Goal: Unclear

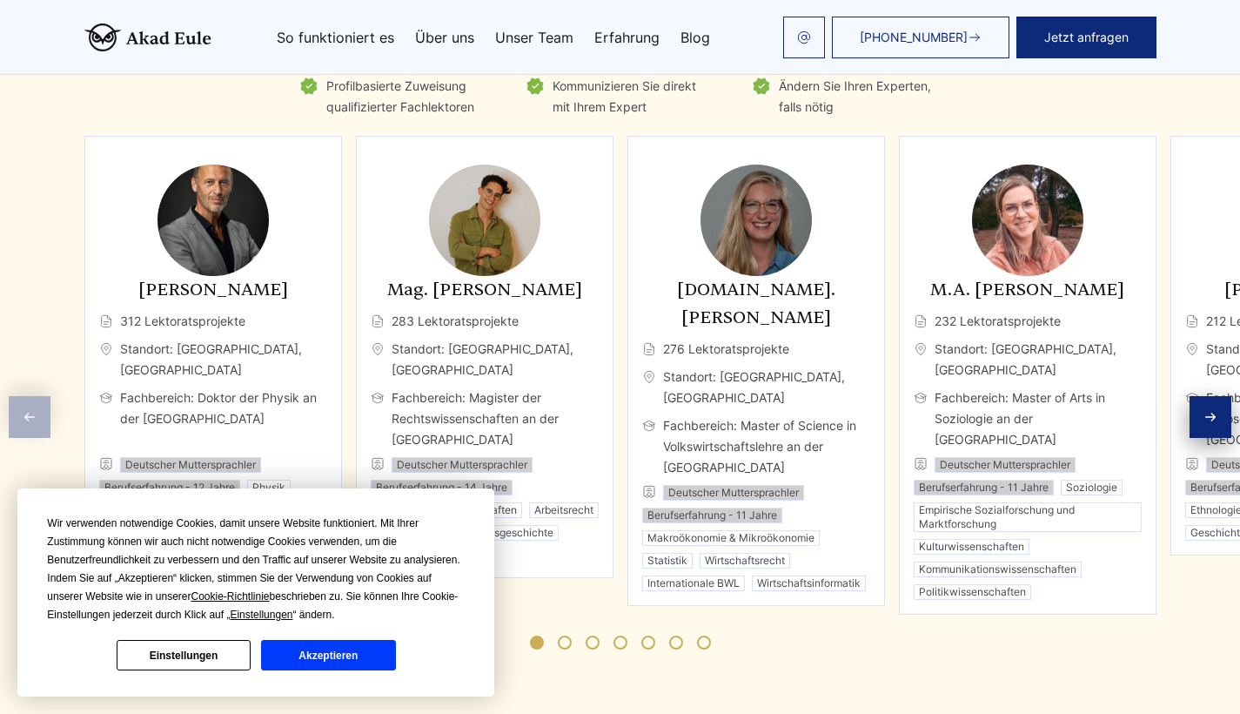
scroll to position [4836, 0]
click at [1213, 396] on div "Next slide" at bounding box center [1211, 417] width 42 height 42
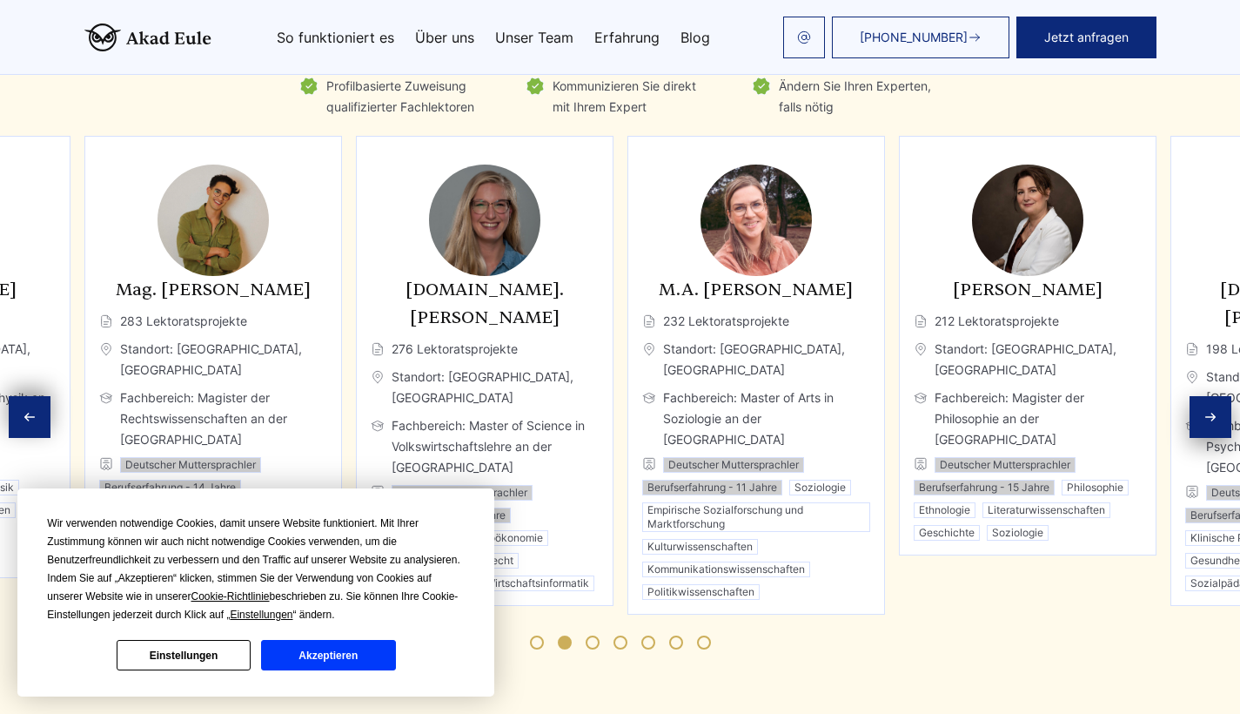
click at [1213, 396] on div "Next slide" at bounding box center [1211, 417] width 42 height 42
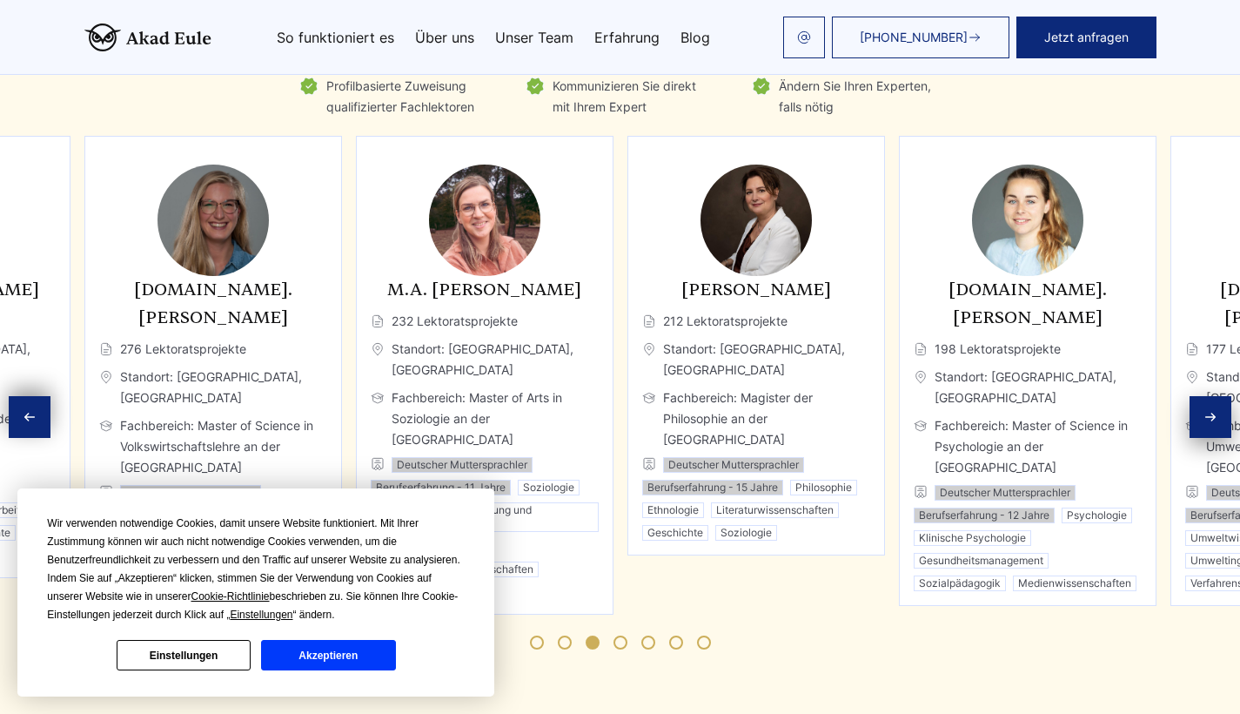
click at [1213, 396] on div "Next slide" at bounding box center [1211, 417] width 42 height 42
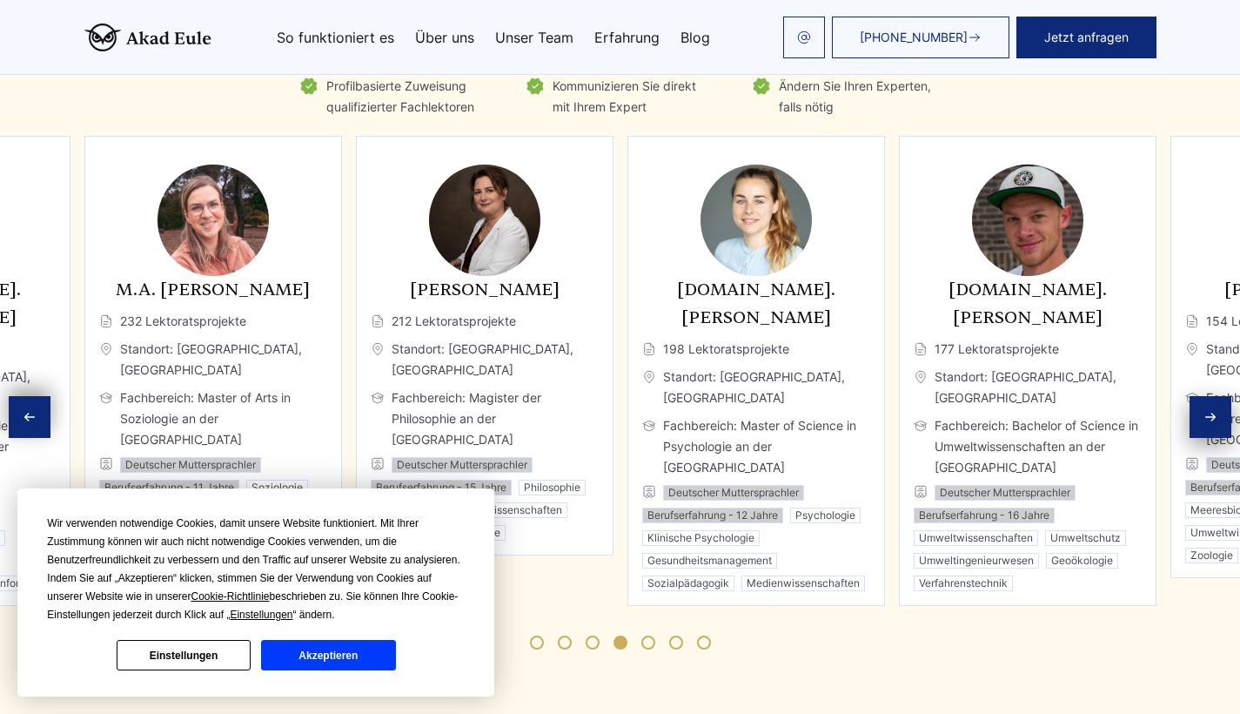
click at [1213, 396] on div "Next slide" at bounding box center [1211, 417] width 42 height 42
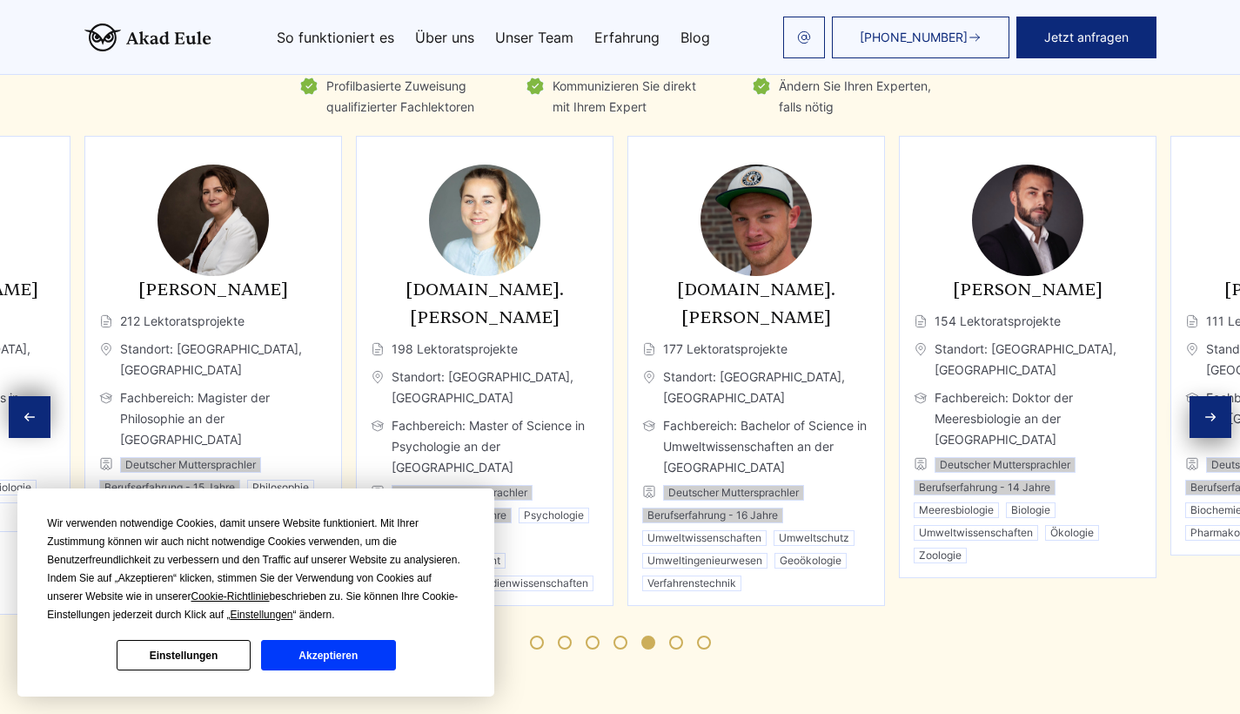
click at [1213, 396] on div "Next slide" at bounding box center [1211, 417] width 42 height 42
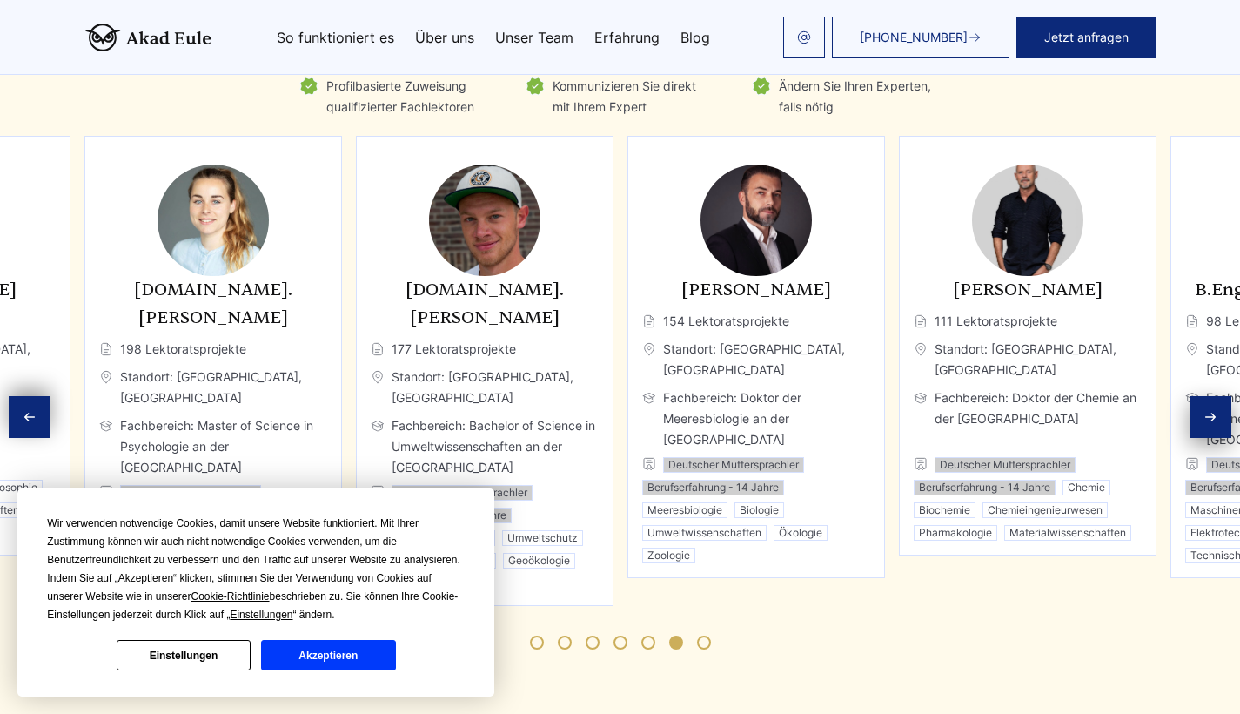
click at [1213, 396] on div "Next slide" at bounding box center [1211, 417] width 42 height 42
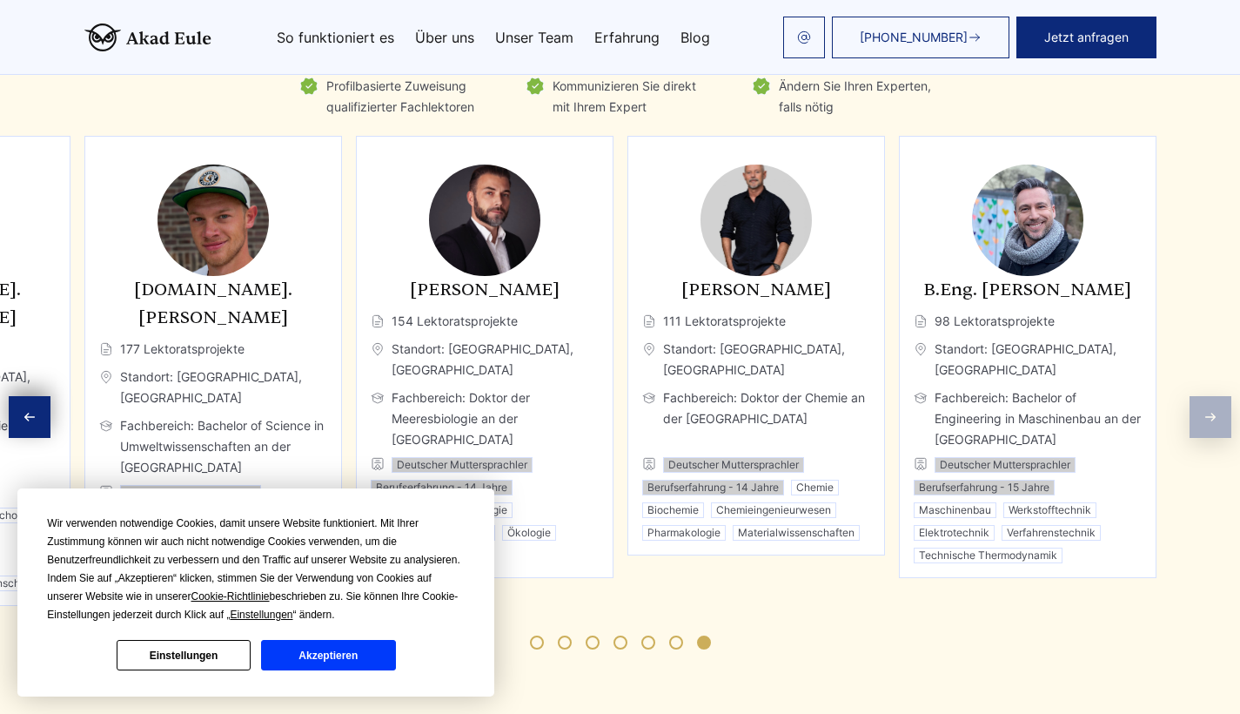
click at [1213, 348] on div "Experten Top akademische Ghostwriter, die Ihnen helfen Authors description Prof…" at bounding box center [620, 313] width 1240 height 714
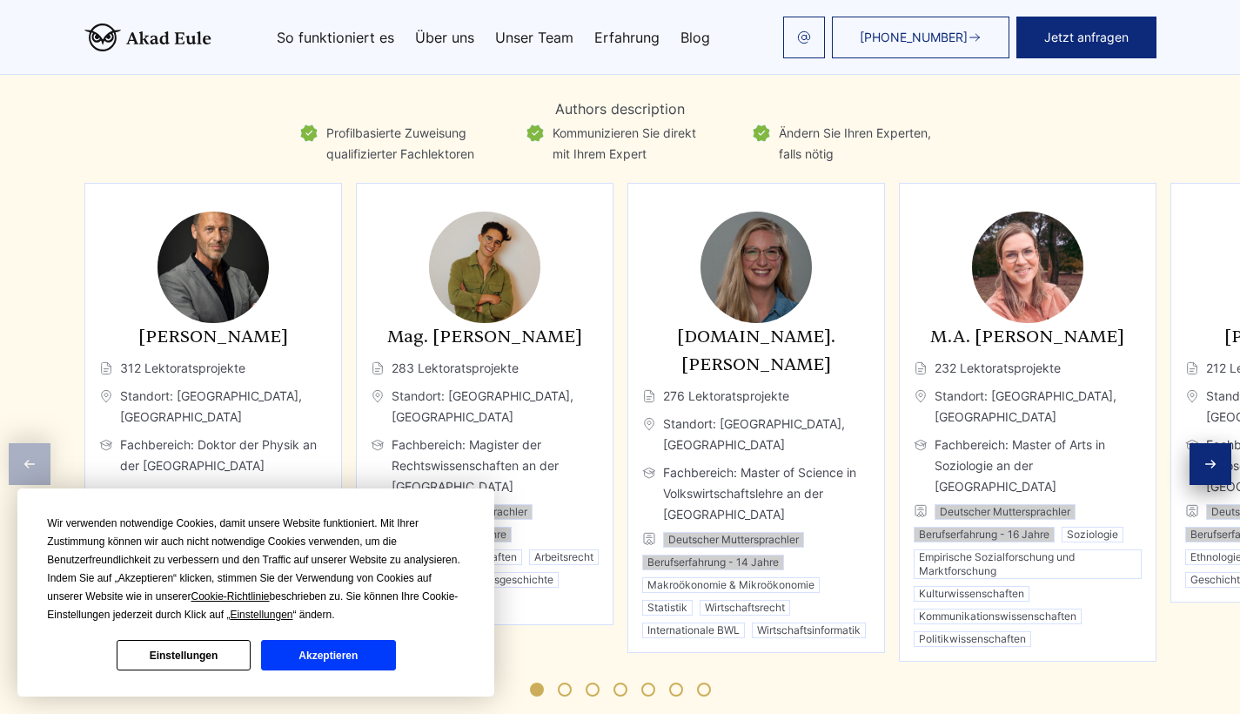
scroll to position [4830, 0]
click at [346, 653] on button "Akzeptieren" at bounding box center [328, 655] width 134 height 30
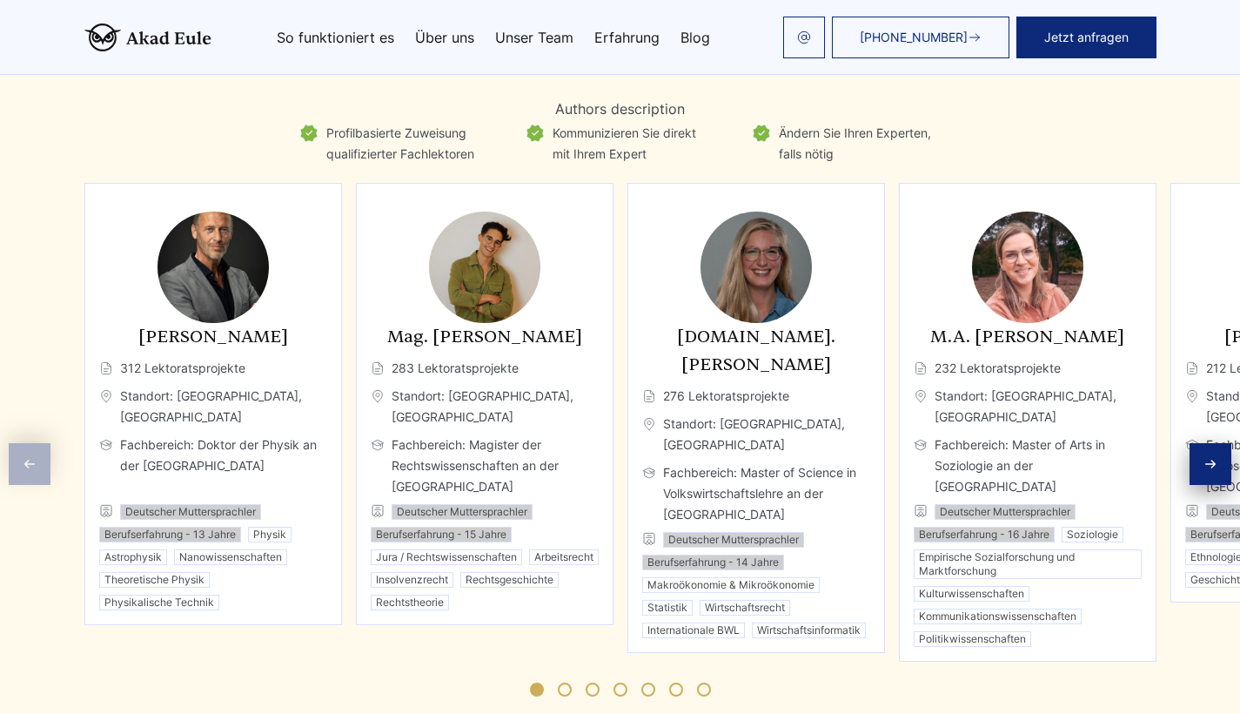
click at [20, 378] on div "Experten Top akademische Ghostwriter, die Ihnen helfen Authors description Prof…" at bounding box center [620, 360] width 1240 height 714
click at [40, 399] on div "Experten Top akademische Ghostwriter, die Ihnen helfen Authors description Prof…" at bounding box center [620, 360] width 1240 height 714
click at [1198, 443] on div "Next slide" at bounding box center [1211, 464] width 42 height 42
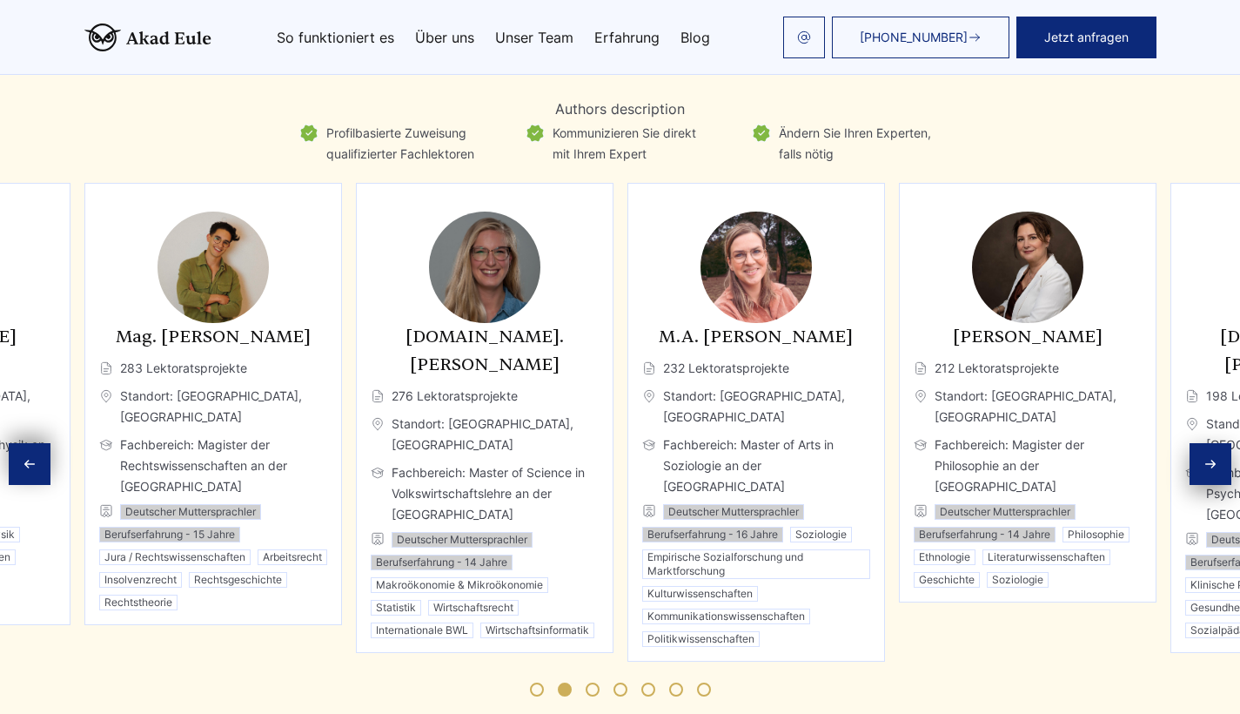
click at [1198, 443] on div "Next slide" at bounding box center [1211, 464] width 42 height 42
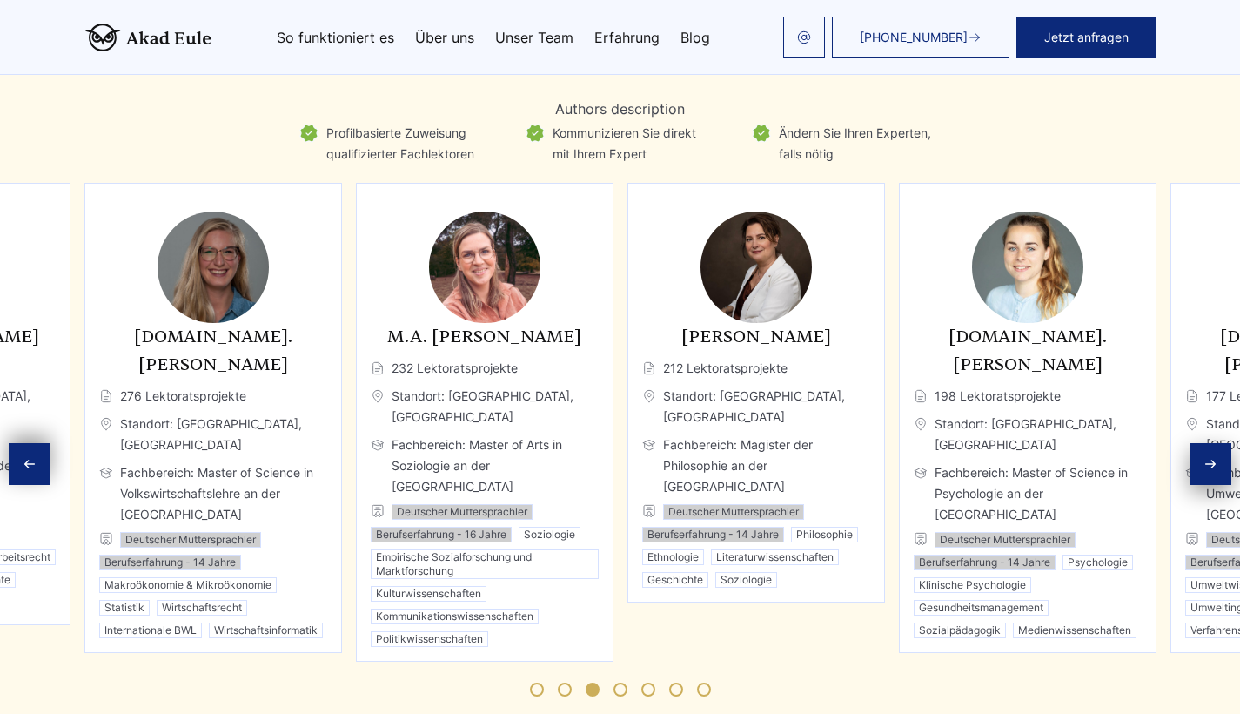
click at [1198, 443] on div "Next slide" at bounding box center [1211, 464] width 42 height 42
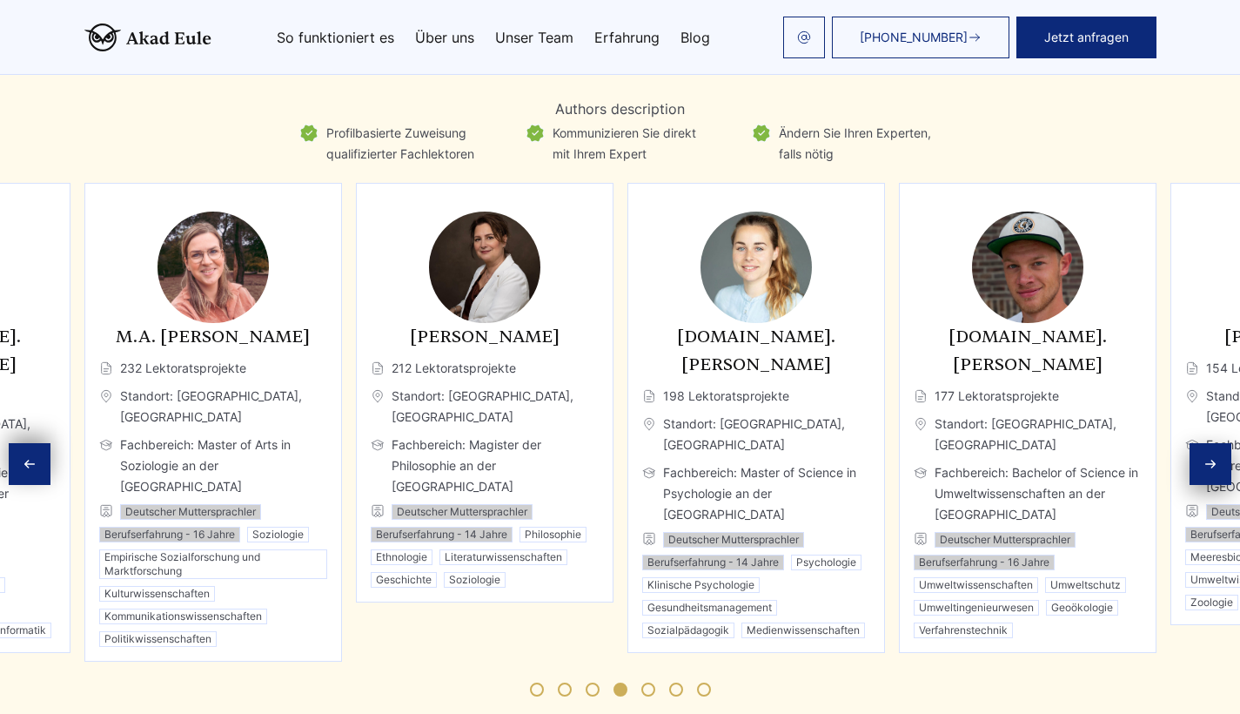
click at [1198, 443] on div "Next slide" at bounding box center [1211, 464] width 42 height 42
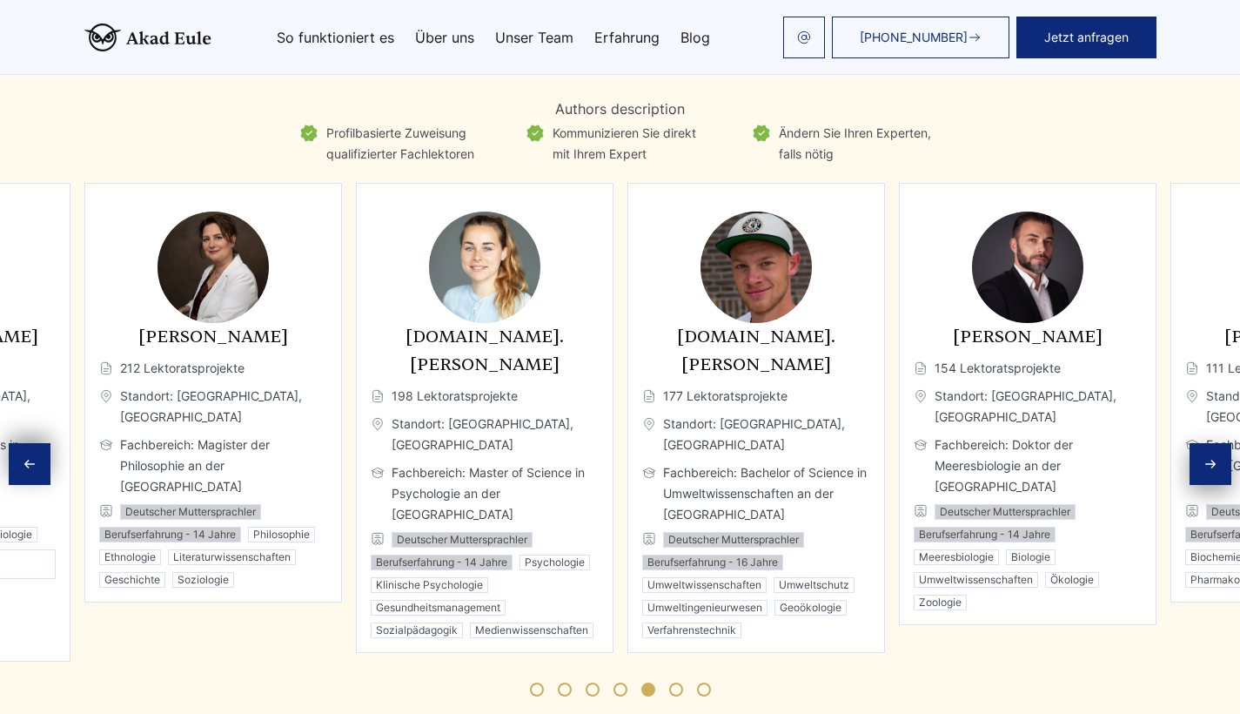
click at [1198, 443] on div "Next slide" at bounding box center [1211, 464] width 42 height 42
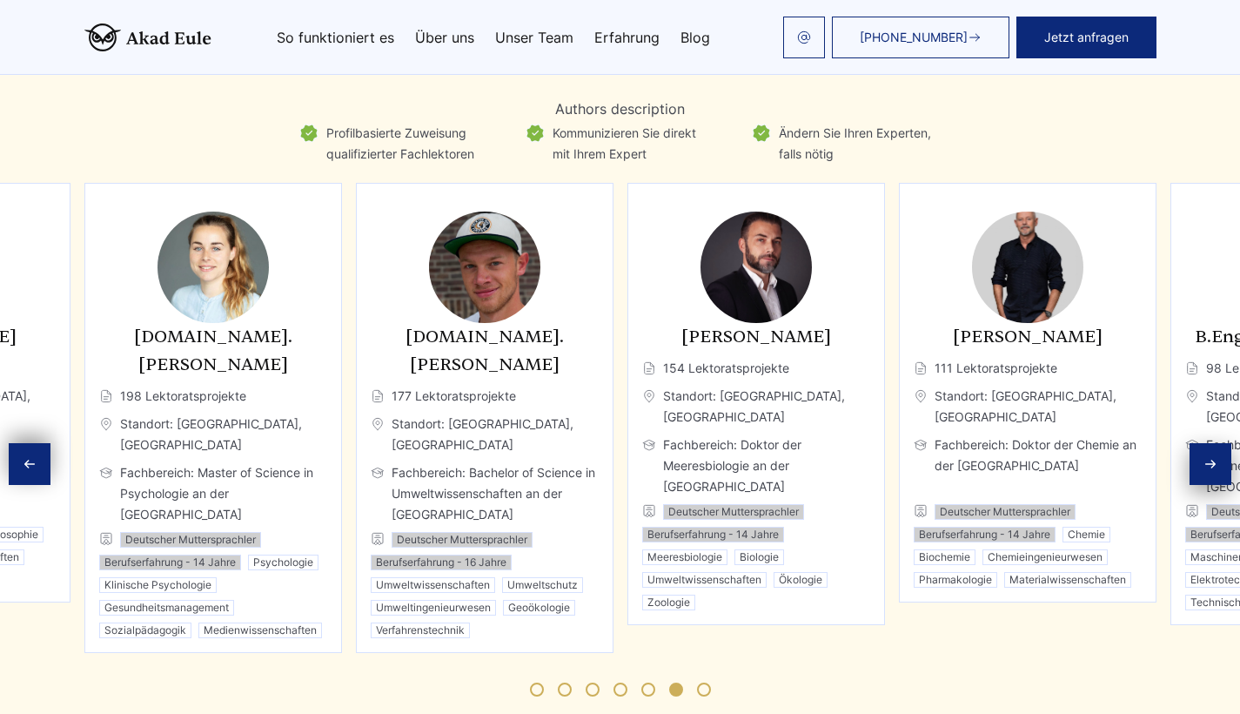
click at [1198, 443] on div "Next slide" at bounding box center [1211, 464] width 42 height 42
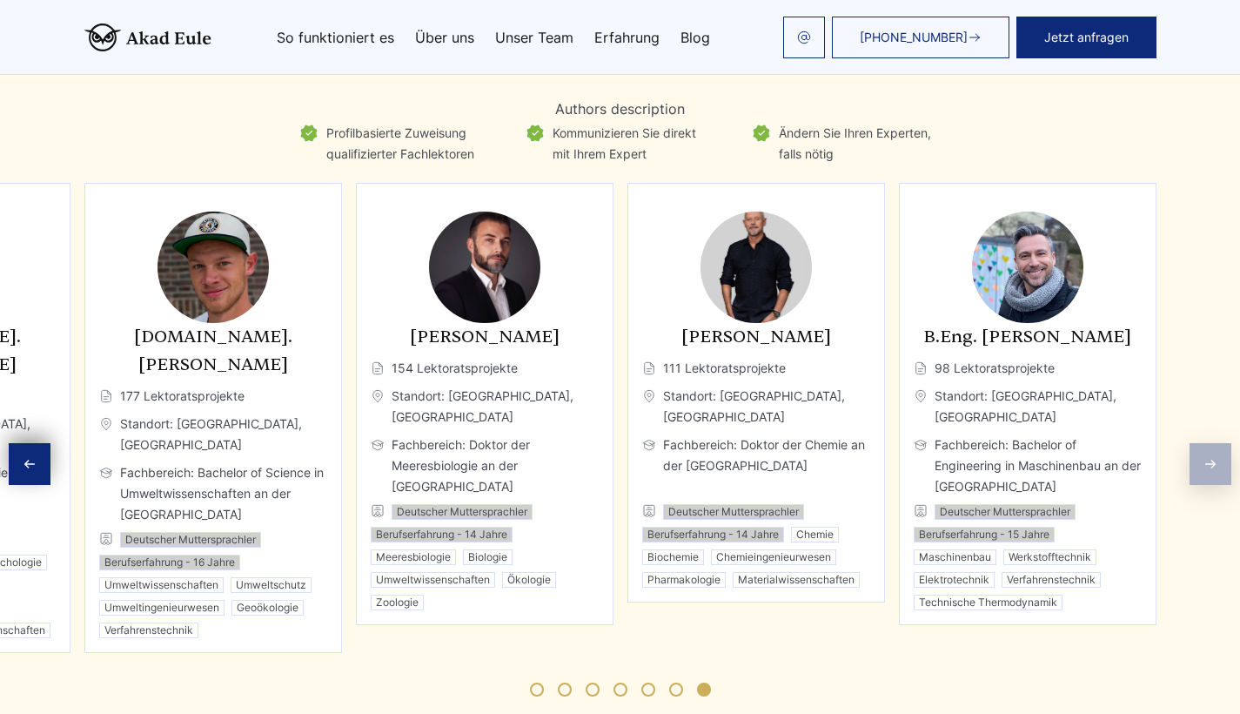
click at [1198, 392] on div "Experten Top akademische Ghostwriter, die Ihnen helfen Authors description Prof…" at bounding box center [620, 360] width 1240 height 714
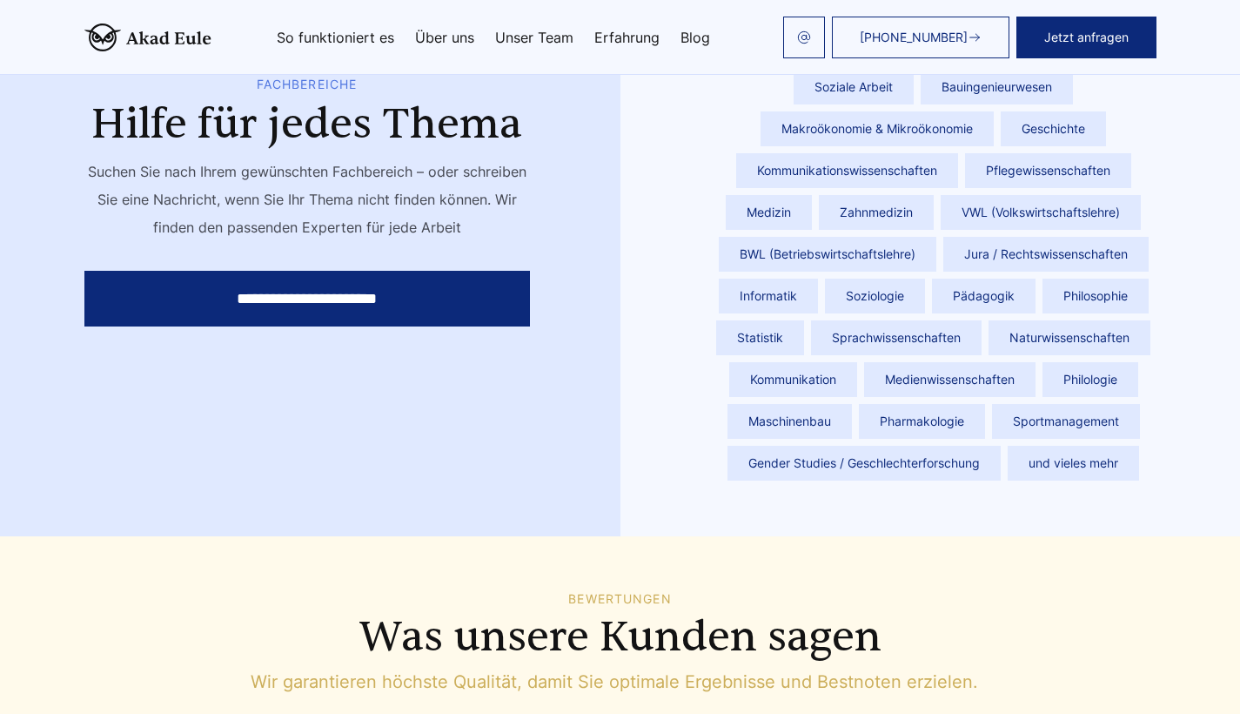
scroll to position [6340, 0]
